Goal: Information Seeking & Learning: Learn about a topic

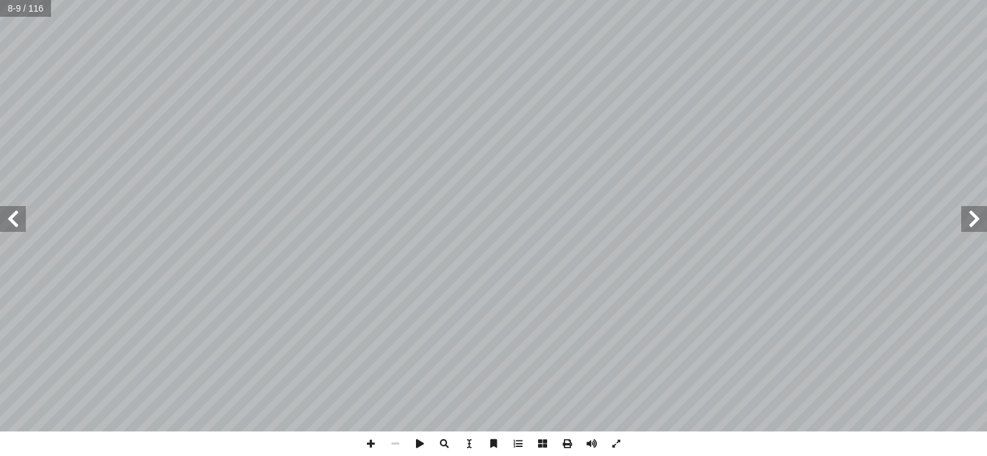
click at [347, 174] on div at bounding box center [493, 216] width 987 height 432
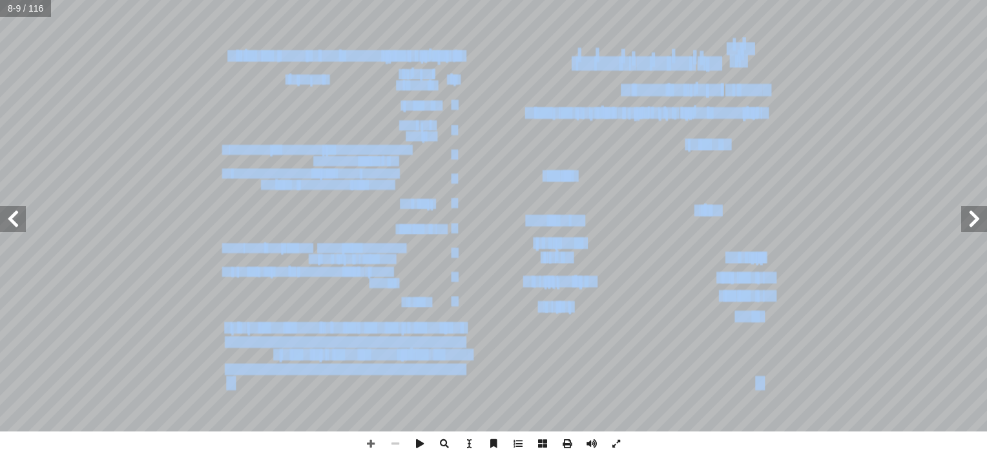
click at [393, 450] on span at bounding box center [395, 444] width 25 height 25
click at [393, 440] on span at bounding box center [395, 444] width 25 height 25
click at [18, 224] on span at bounding box center [13, 219] width 26 height 26
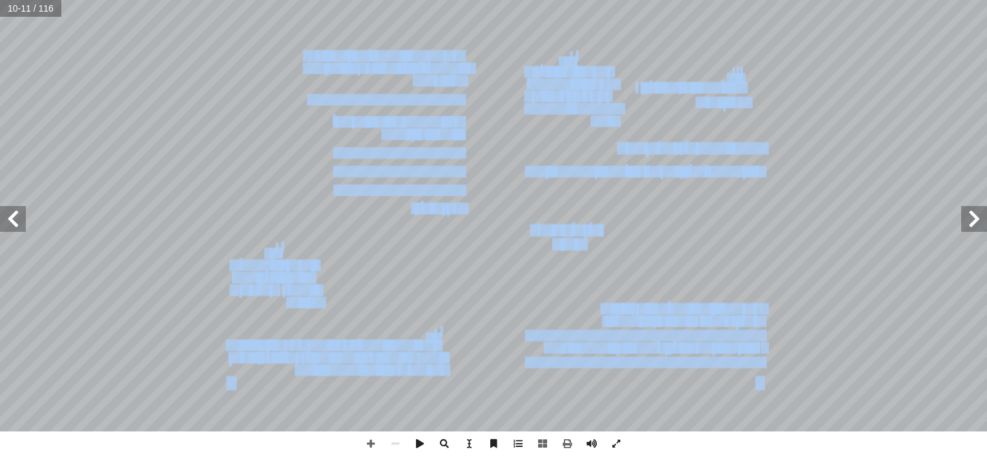
click at [976, 213] on span at bounding box center [974, 219] width 26 height 26
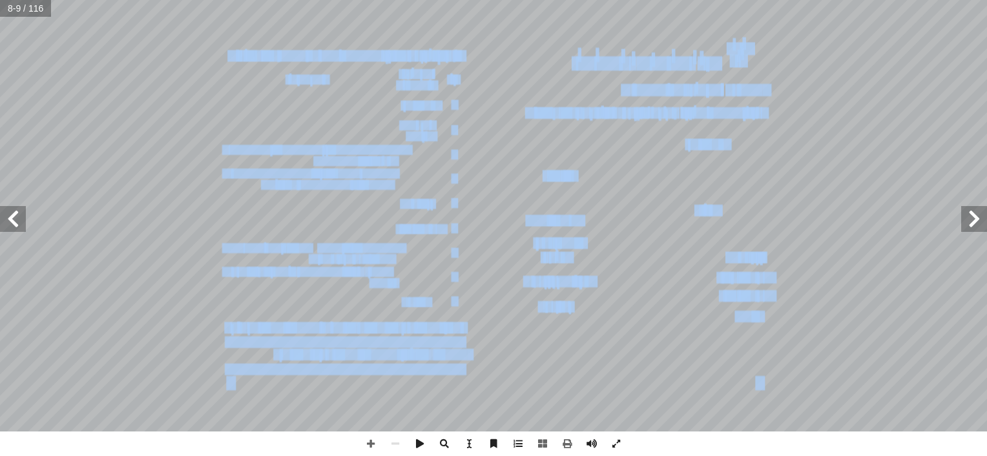
click at [976, 213] on span at bounding box center [974, 219] width 26 height 26
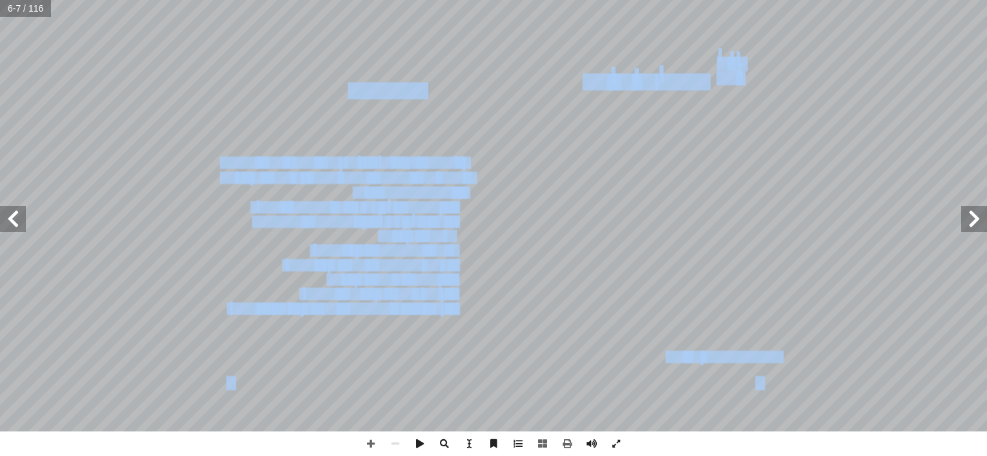
click at [12, 222] on span at bounding box center [13, 219] width 26 height 26
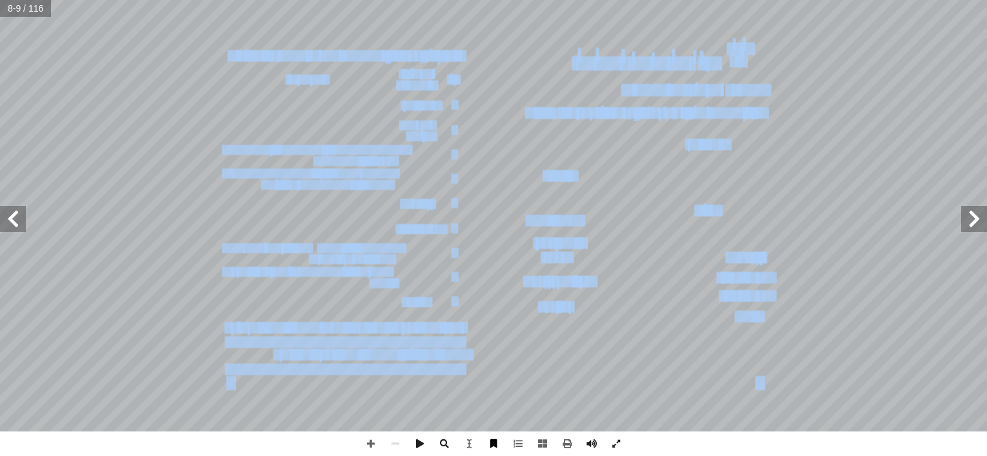
click at [489, 436] on span at bounding box center [493, 444] width 25 height 25
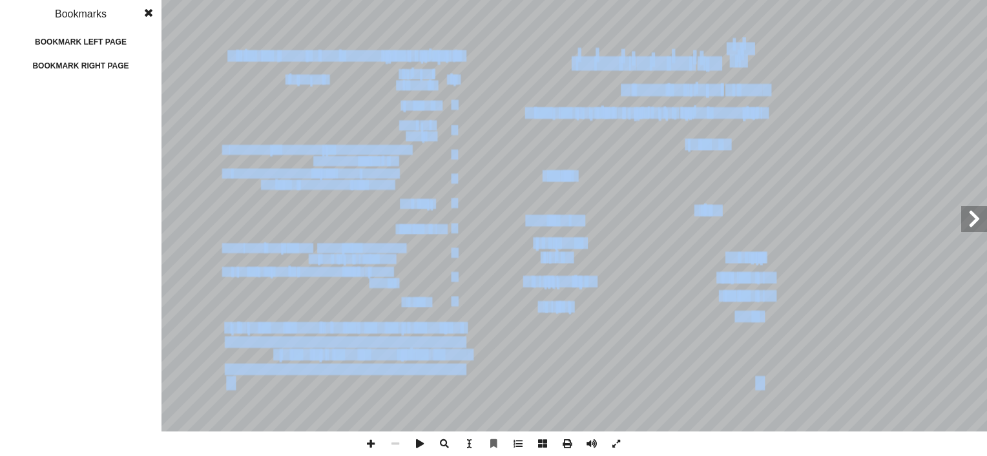
click at [152, 16] on span at bounding box center [148, 13] width 23 height 26
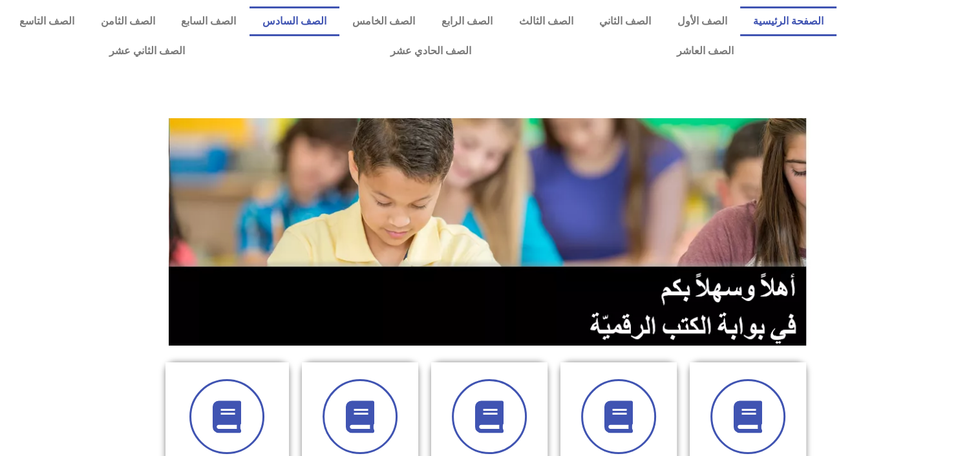
click at [334, 22] on link "الصف السادس" at bounding box center [294, 21] width 90 height 30
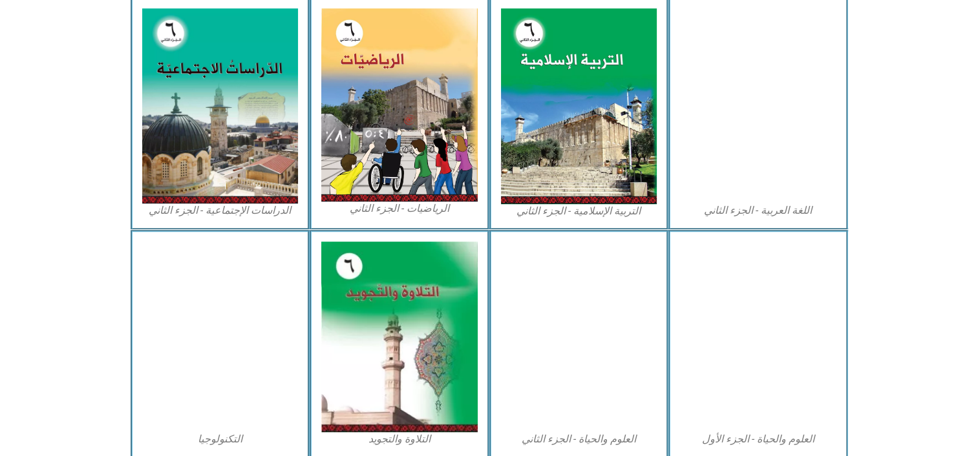
scroll to position [641, 0]
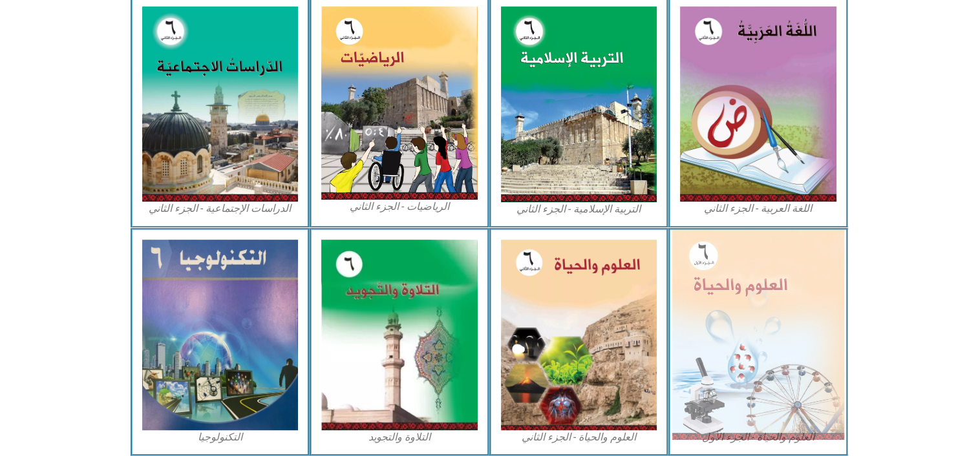
click at [801, 370] on img at bounding box center [758, 334] width 172 height 209
click at [735, 313] on img at bounding box center [758, 334] width 172 height 209
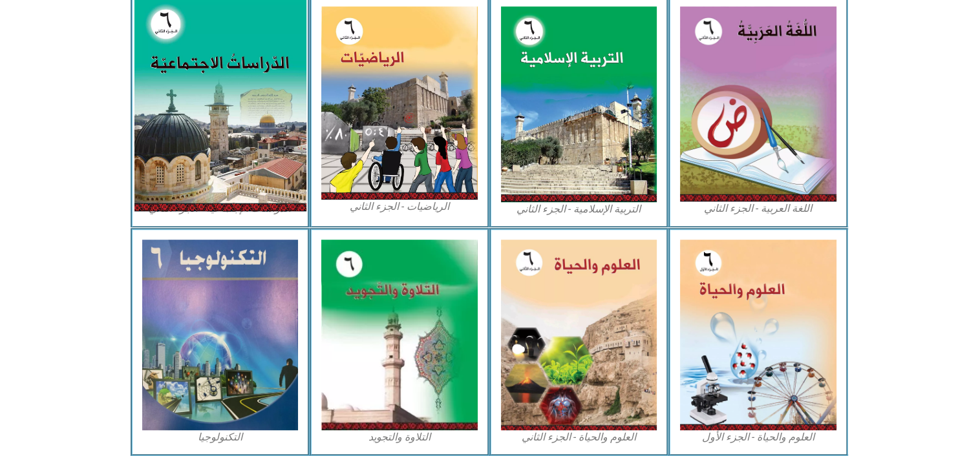
drag, startPoint x: 353, startPoint y: 110, endPoint x: 261, endPoint y: 110, distance: 91.8
click at [261, 110] on img at bounding box center [220, 104] width 172 height 215
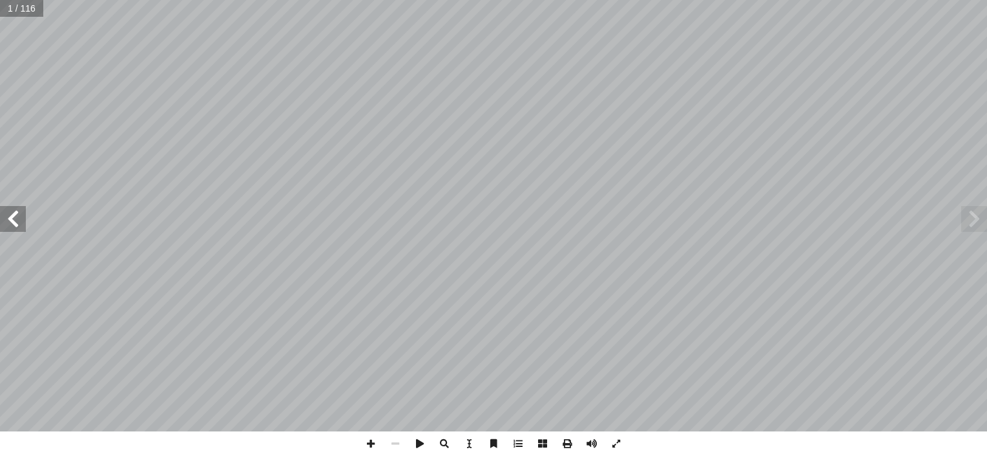
click at [5, 220] on span at bounding box center [13, 219] width 26 height 26
click at [565, 439] on span at bounding box center [567, 444] width 25 height 25
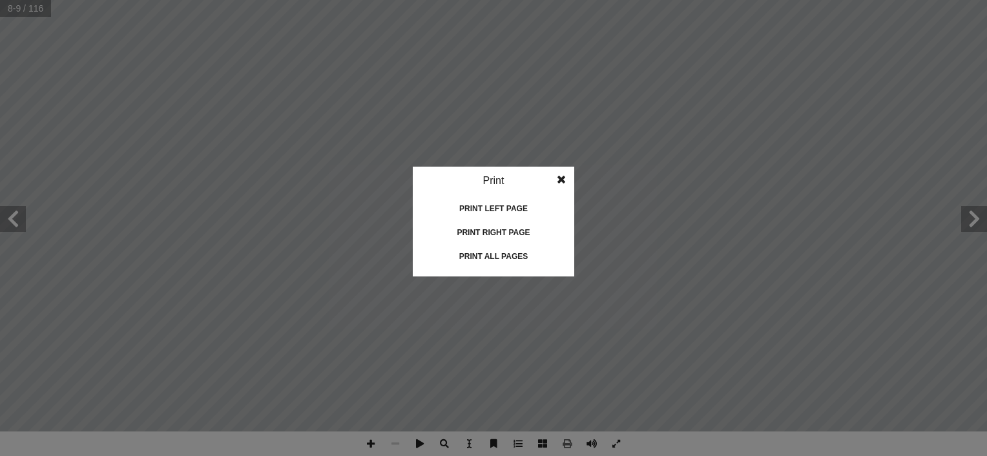
click at [514, 208] on div "Print left page" at bounding box center [493, 208] width 129 height 21
click at [516, 202] on div "Print left page" at bounding box center [493, 208] width 129 height 21
drag, startPoint x: 457, startPoint y: 215, endPoint x: 713, endPoint y: 261, distance: 260.1
click at [457, 215] on div "Print left page" at bounding box center [493, 208] width 129 height 21
click at [514, 207] on div "Print left page" at bounding box center [493, 208] width 129 height 21
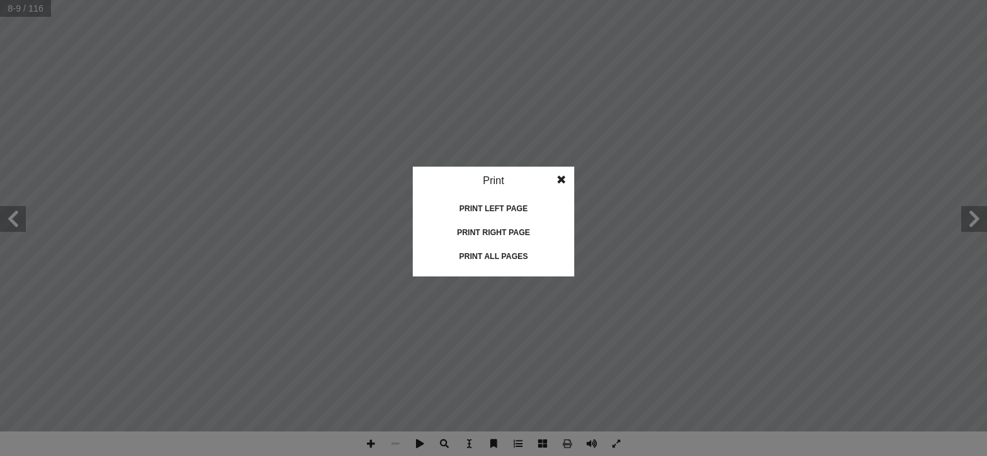
click at [495, 177] on div "Print" at bounding box center [494, 181] width 162 height 28
drag, startPoint x: 604, startPoint y: 267, endPoint x: 579, endPoint y: 207, distance: 65.8
click at [577, 218] on idv "Print Print current page Print left page Print right page Print all pages" at bounding box center [493, 228] width 987 height 456
click at [563, 180] on span at bounding box center [561, 180] width 23 height 26
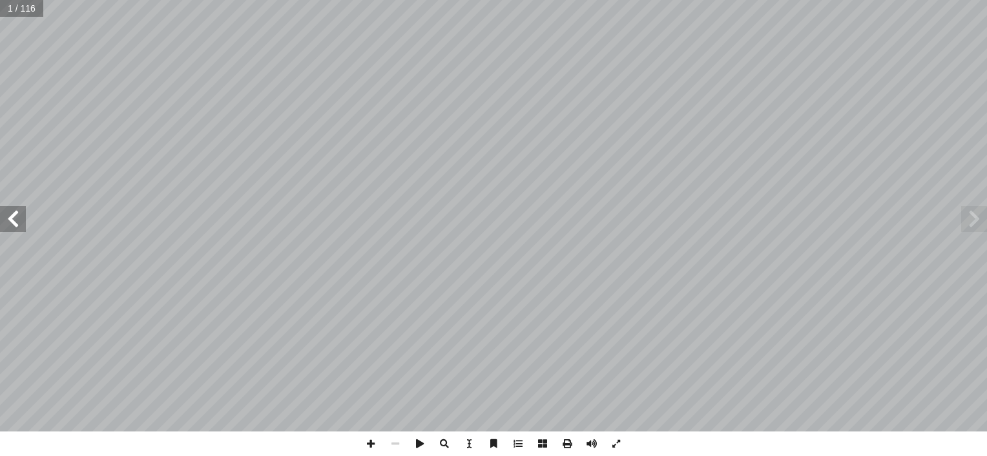
click at [16, 222] on span at bounding box center [13, 219] width 26 height 26
click at [564, 445] on span at bounding box center [567, 444] width 25 height 25
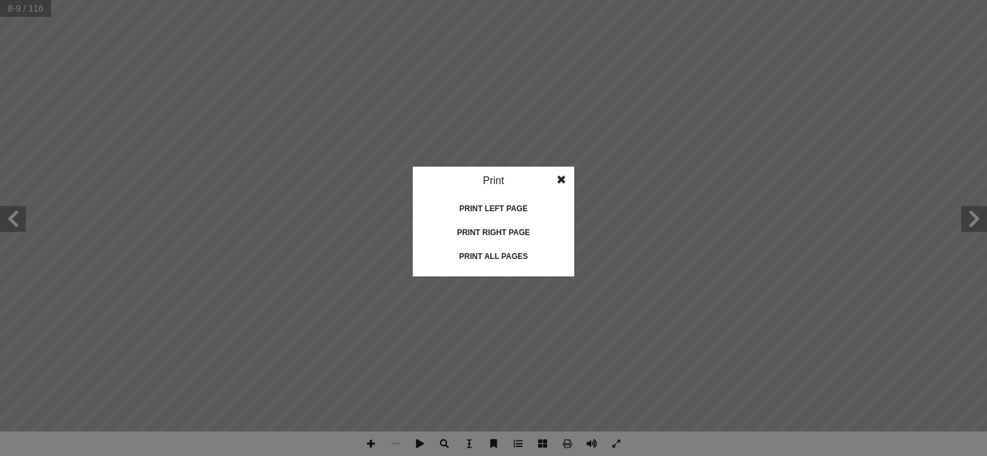
click at [505, 208] on div "Print left page" at bounding box center [493, 208] width 129 height 21
click at [561, 182] on span at bounding box center [561, 180] width 23 height 26
